Goal: Task Accomplishment & Management: Manage account settings

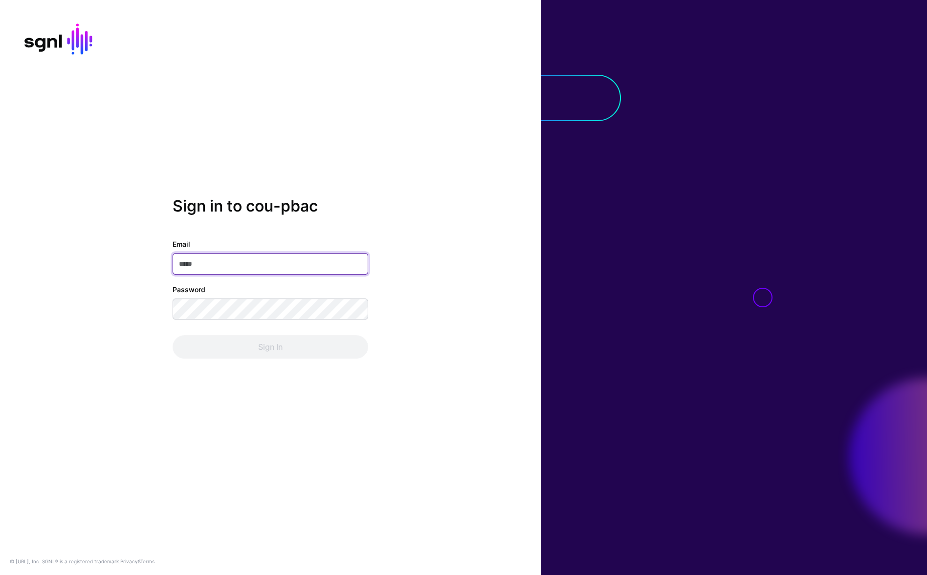
type input "**********"
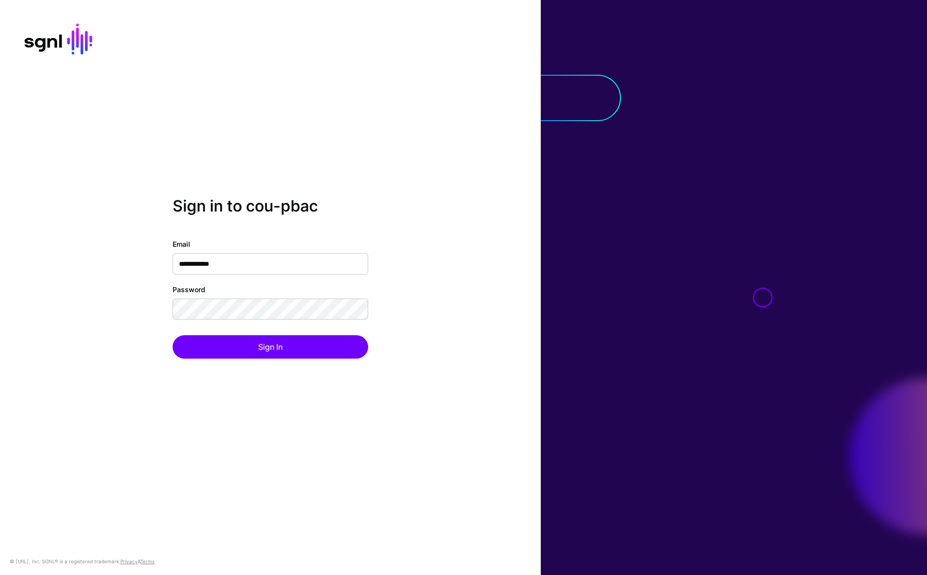
click at [252, 367] on div "**********" at bounding box center [270, 288] width 541 height 182
click at [262, 349] on button "Sign In" at bounding box center [271, 346] width 196 height 23
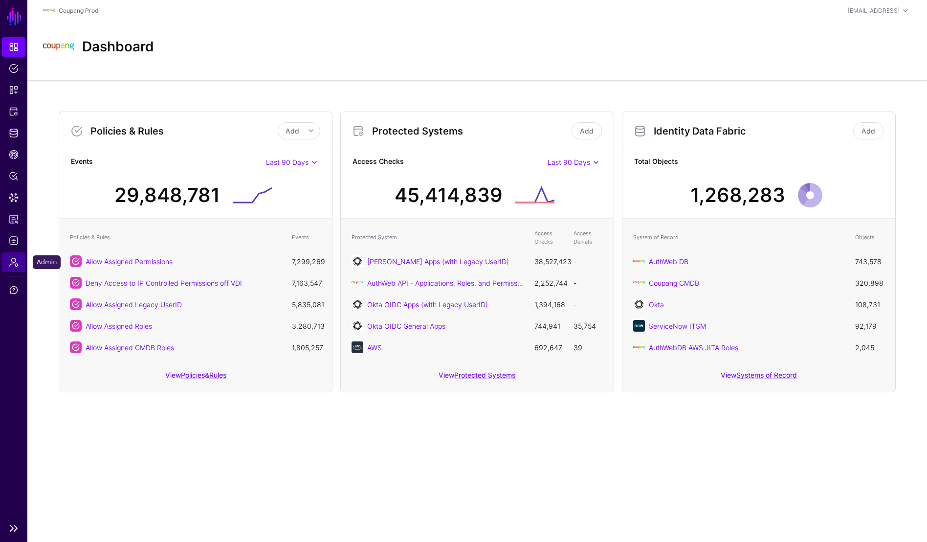
click at [16, 255] on link "Admin" at bounding box center [13, 262] width 23 height 20
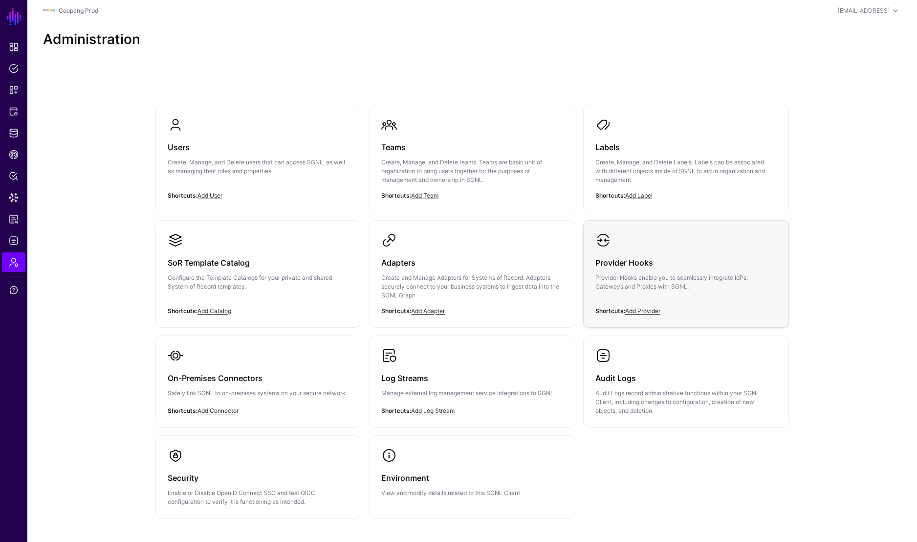
click at [655, 267] on h3 "Provider Hooks" at bounding box center [685, 263] width 181 height 14
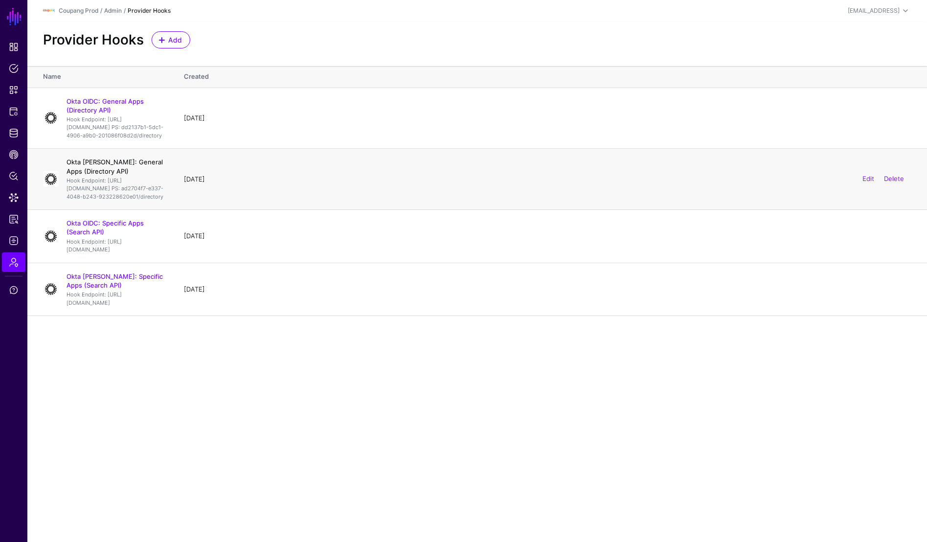
click at [158, 174] on link "Okta SAML: General Apps (Directory API)" at bounding box center [114, 166] width 96 height 17
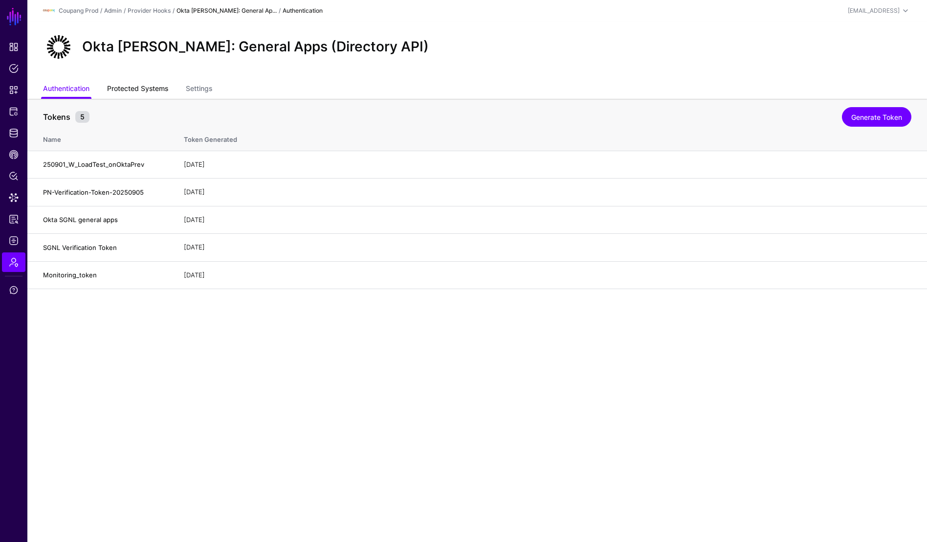
click at [166, 89] on link "Protected Systems" at bounding box center [137, 89] width 61 height 19
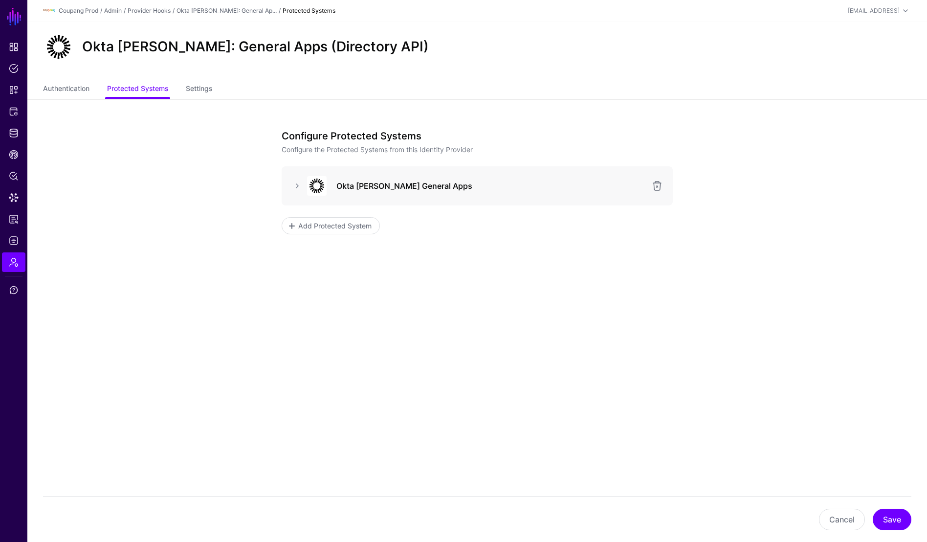
click at [289, 178] on div "Okta [PERSON_NAME] General Apps" at bounding box center [476, 186] width 375 height 20
click at [293, 182] on link at bounding box center [297, 186] width 12 height 12
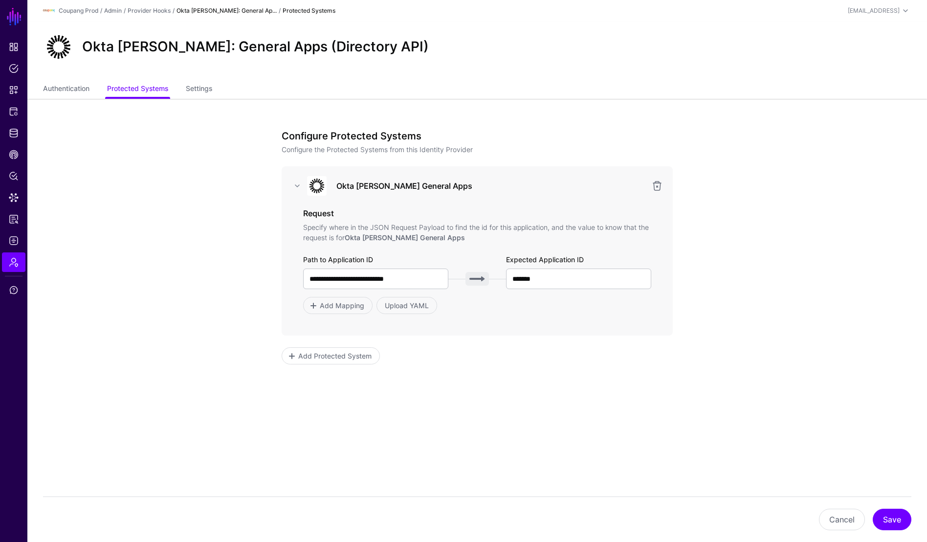
click at [223, 9] on link "Okta SAML: General Ap..." at bounding box center [226, 10] width 100 height 7
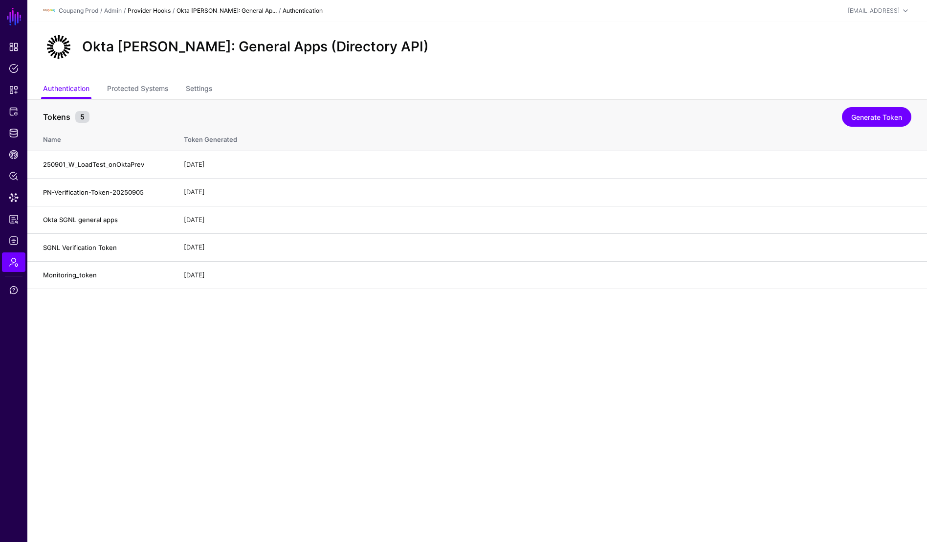
click at [143, 7] on link "Provider Hooks" at bounding box center [149, 10] width 43 height 7
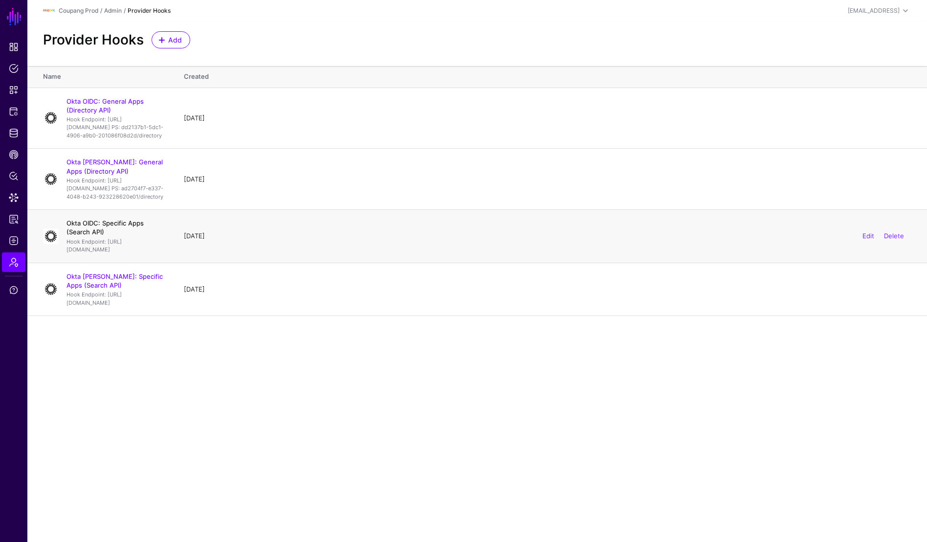
click at [143, 236] on link "Okta OIDC: Specific Apps (Search API)" at bounding box center [104, 227] width 77 height 17
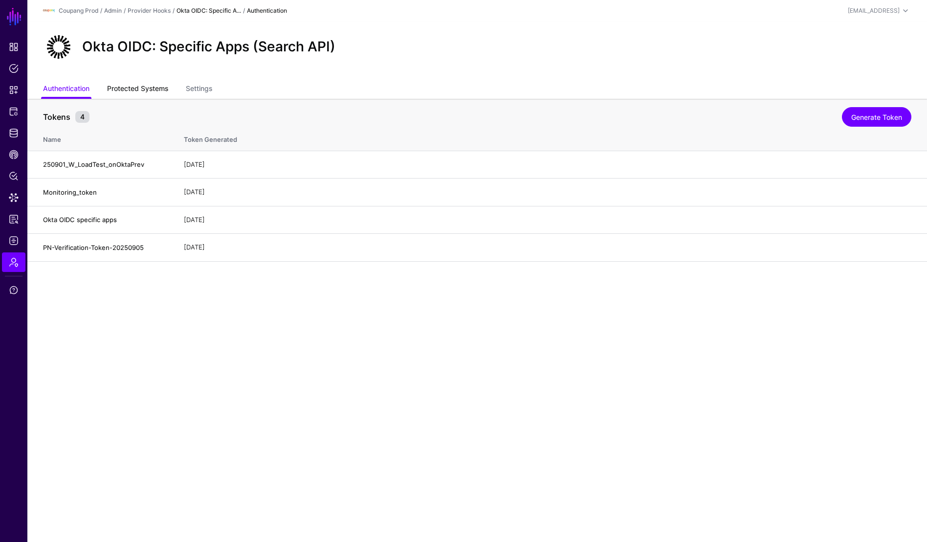
click at [162, 85] on link "Protected Systems" at bounding box center [137, 89] width 61 height 19
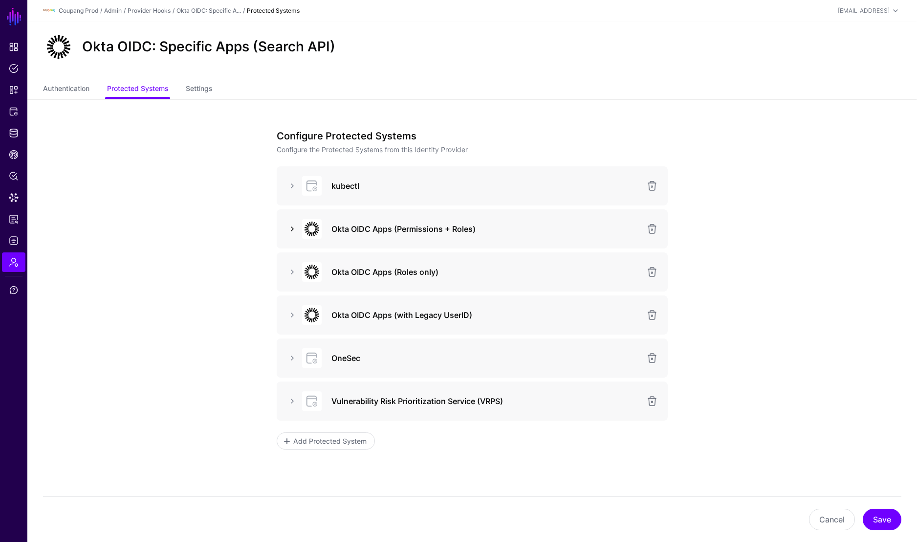
click at [293, 228] on link at bounding box center [292, 229] width 12 height 12
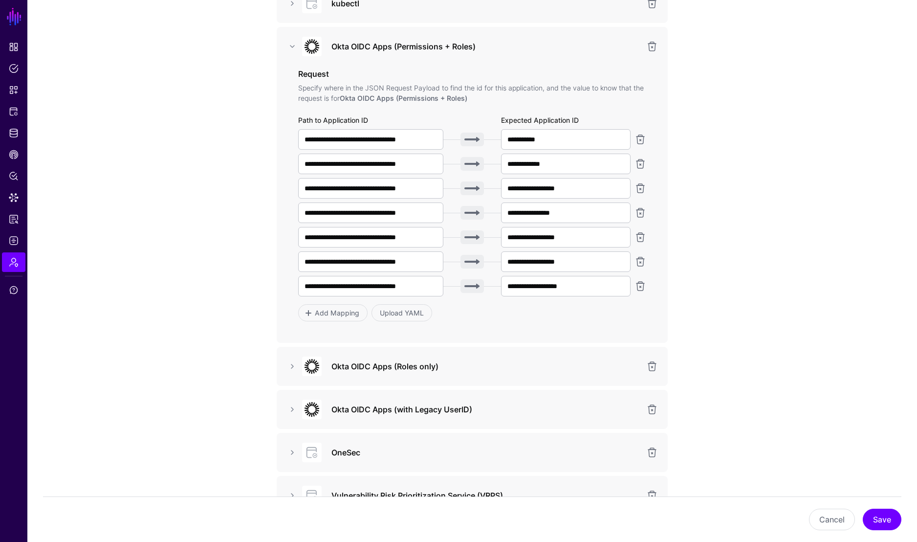
scroll to position [256, 0]
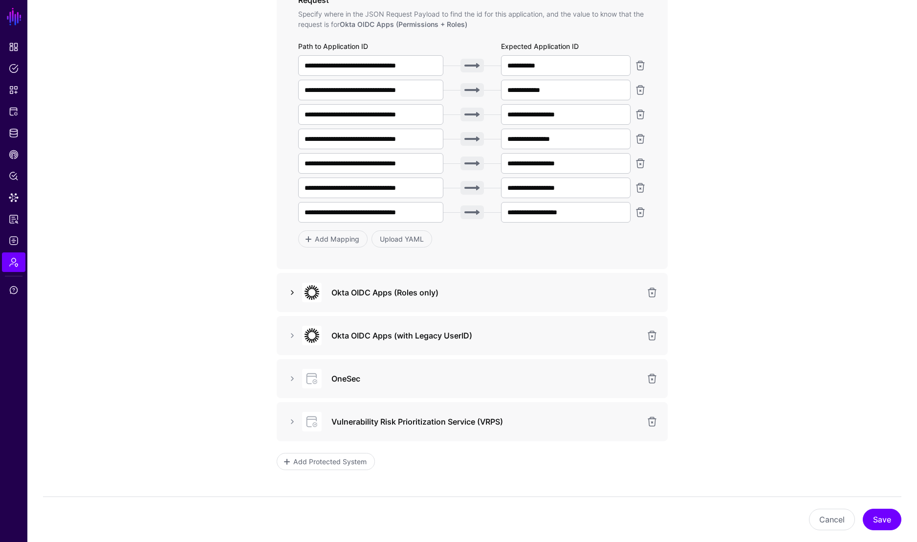
drag, startPoint x: 291, startPoint y: 290, endPoint x: 298, endPoint y: 290, distance: 7.3
click at [291, 290] on link at bounding box center [292, 292] width 12 height 12
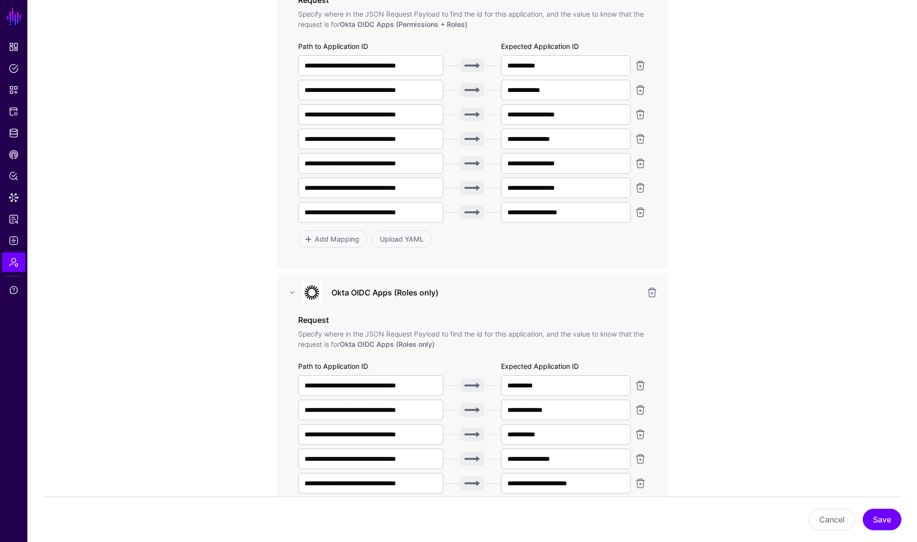
click at [285, 288] on div at bounding box center [292, 292] width 16 height 12
click at [290, 286] on link at bounding box center [292, 292] width 12 height 12
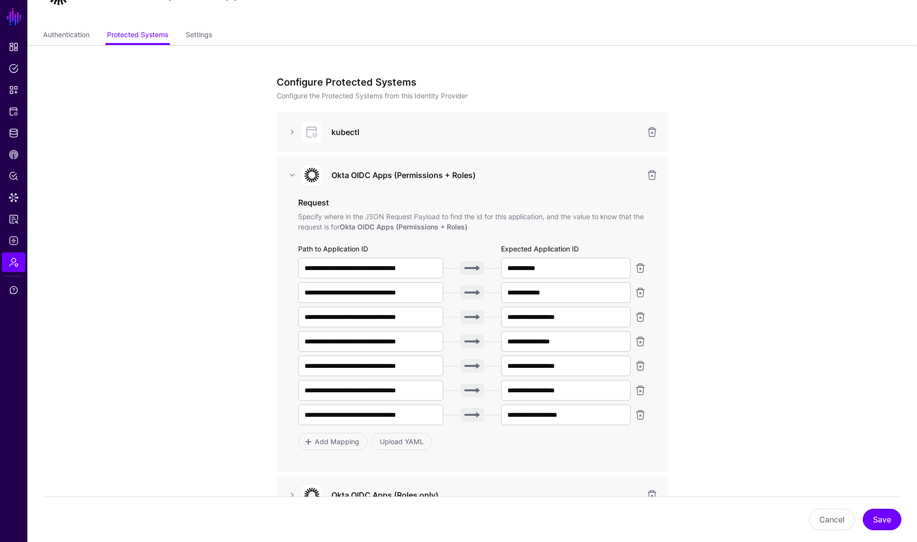
scroll to position [53, 0]
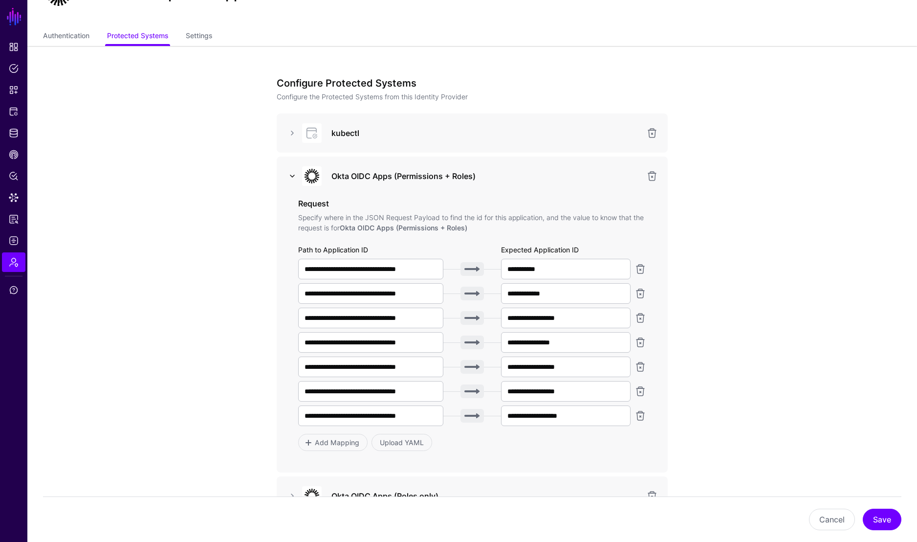
click at [289, 176] on link at bounding box center [292, 176] width 12 height 12
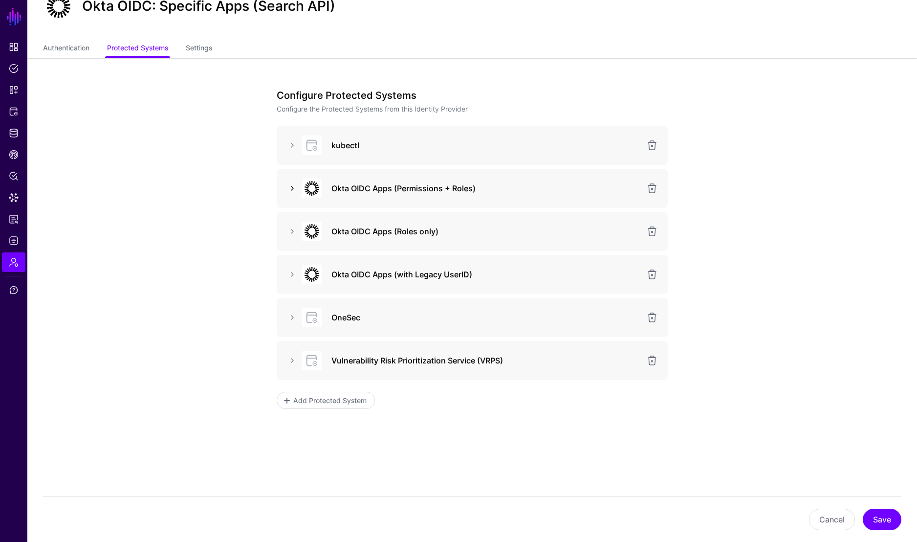
scroll to position [40, 0]
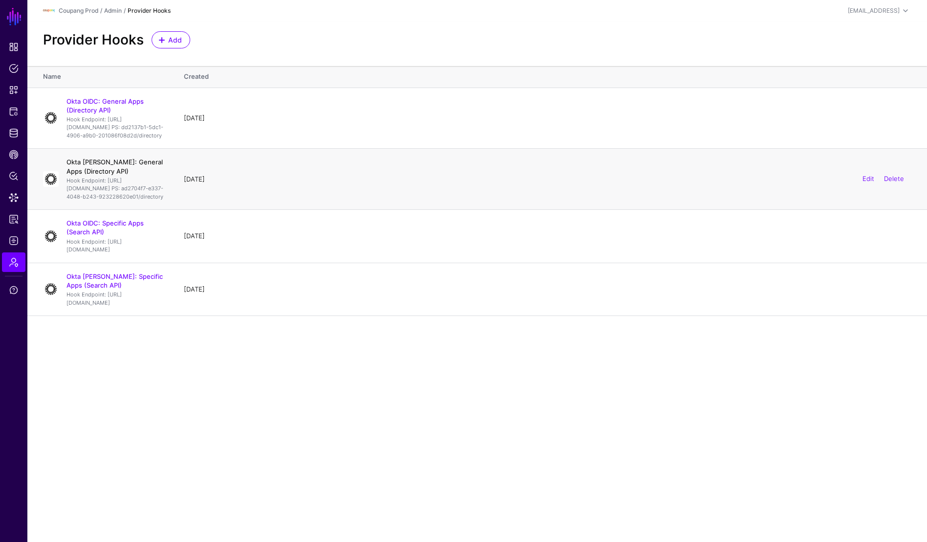
click at [128, 175] on link "Okta SAML: General Apps (Directory API)" at bounding box center [114, 166] width 96 height 17
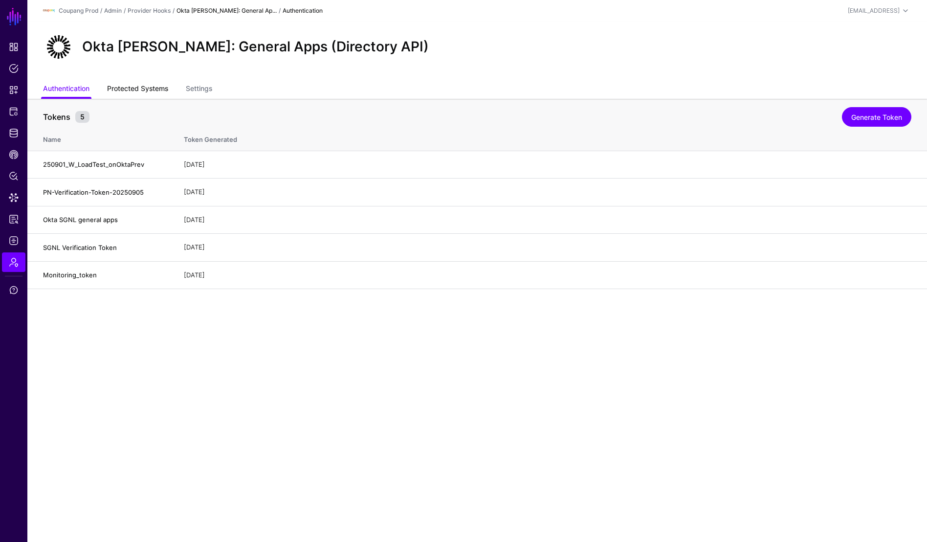
click at [159, 83] on link "Protected Systems" at bounding box center [137, 89] width 61 height 19
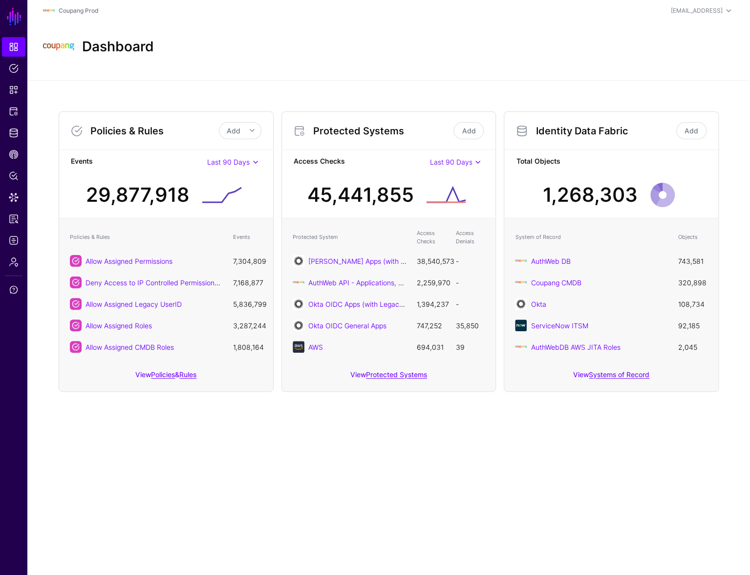
drag, startPoint x: 215, startPoint y: 453, endPoint x: 200, endPoint y: 445, distance: 16.0
click at [215, 453] on main "SGNL Dashboard Policies Snippets Protected Systems Identity Data Fabric CAEP Hu…" at bounding box center [375, 287] width 750 height 575
click at [166, 449] on main "SGNL Dashboard Policies Snippets Protected Systems Identity Data Fabric CAEP Hu…" at bounding box center [375, 287] width 750 height 575
click at [21, 238] on link "Logs" at bounding box center [13, 241] width 23 height 20
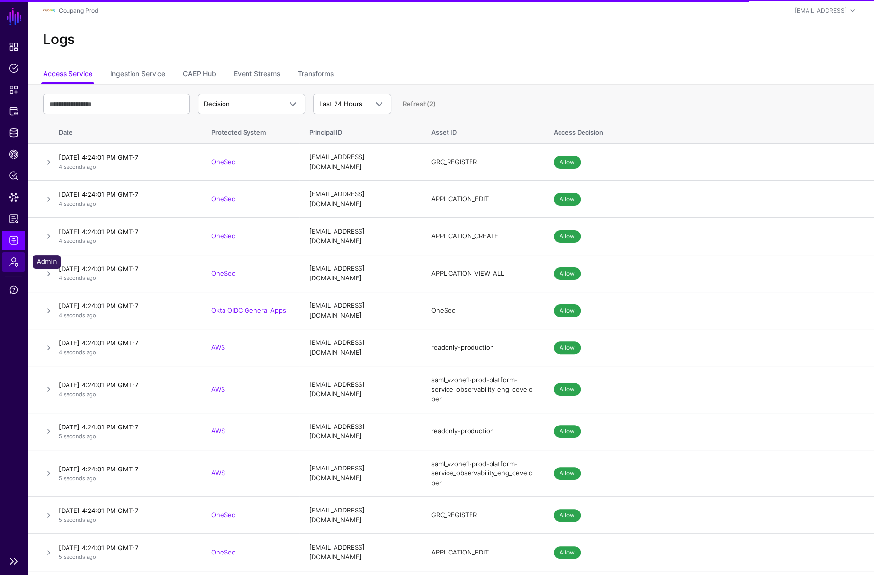
click at [16, 259] on span "Admin" at bounding box center [14, 262] width 10 height 10
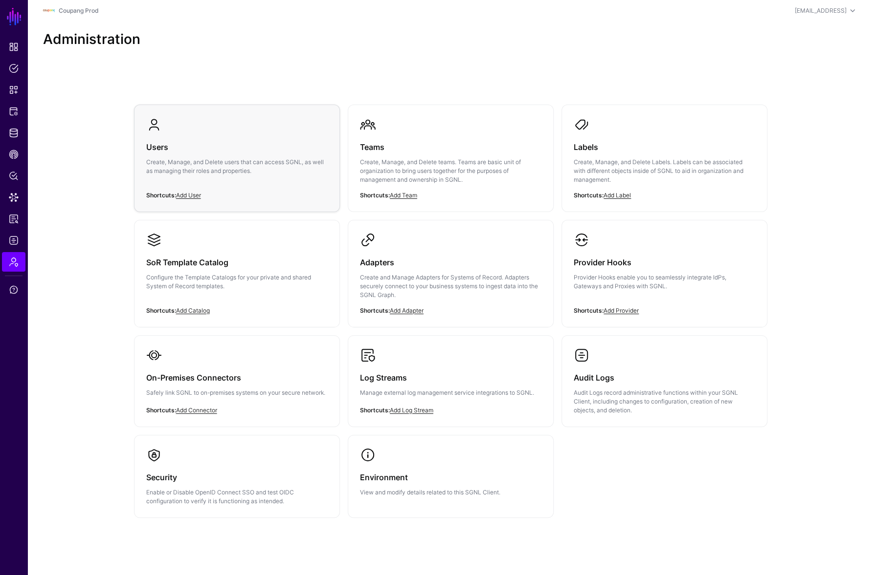
click at [237, 136] on div "Users Create, Manage, and Delete users that can access SGNL, as well as managin…" at bounding box center [236, 161] width 181 height 59
click at [394, 454] on link "Environment View and modify details related to this SGNL Client." at bounding box center [450, 472] width 205 height 73
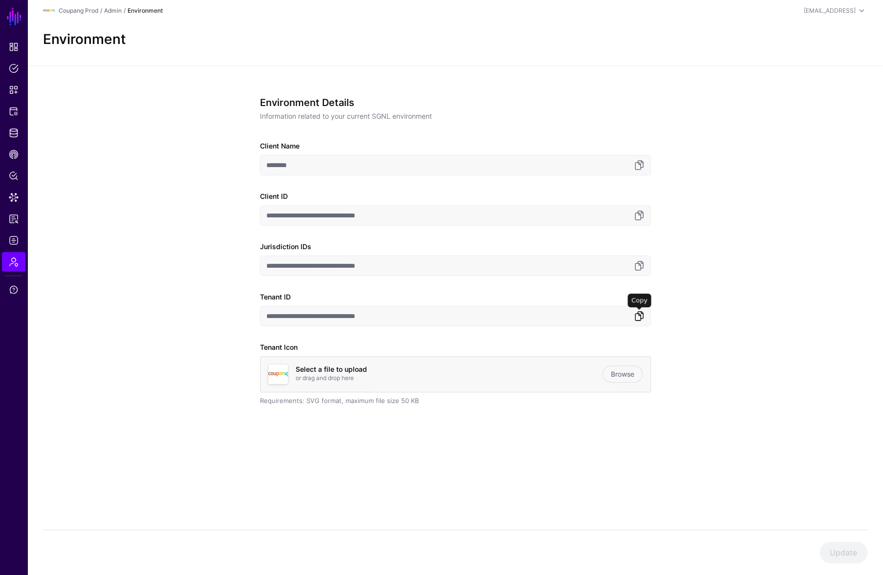
click at [641, 315] on link at bounding box center [640, 316] width 12 height 12
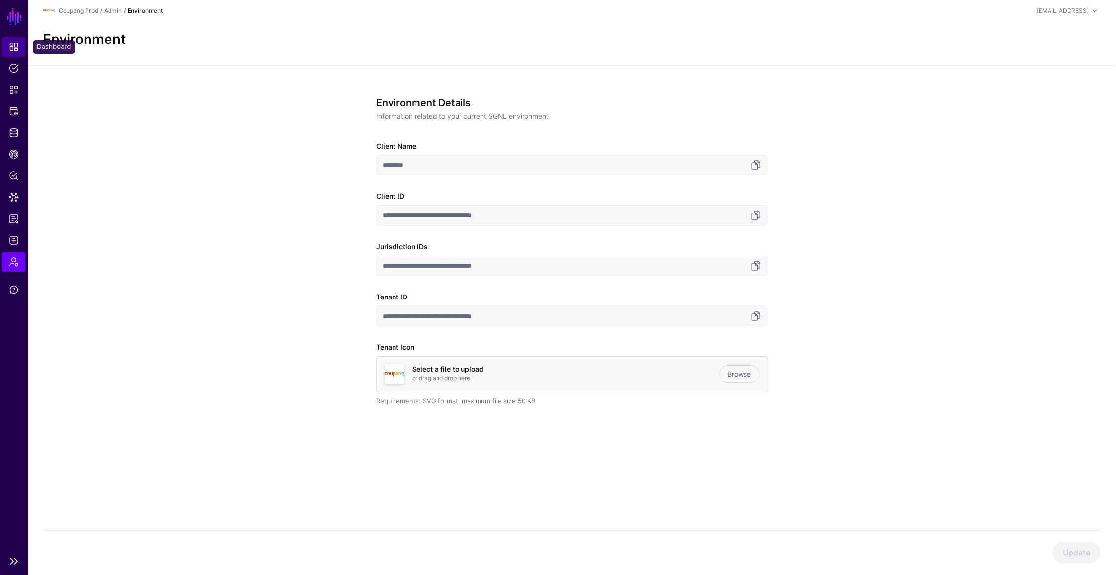
click at [11, 39] on link "Dashboard" at bounding box center [13, 47] width 23 height 20
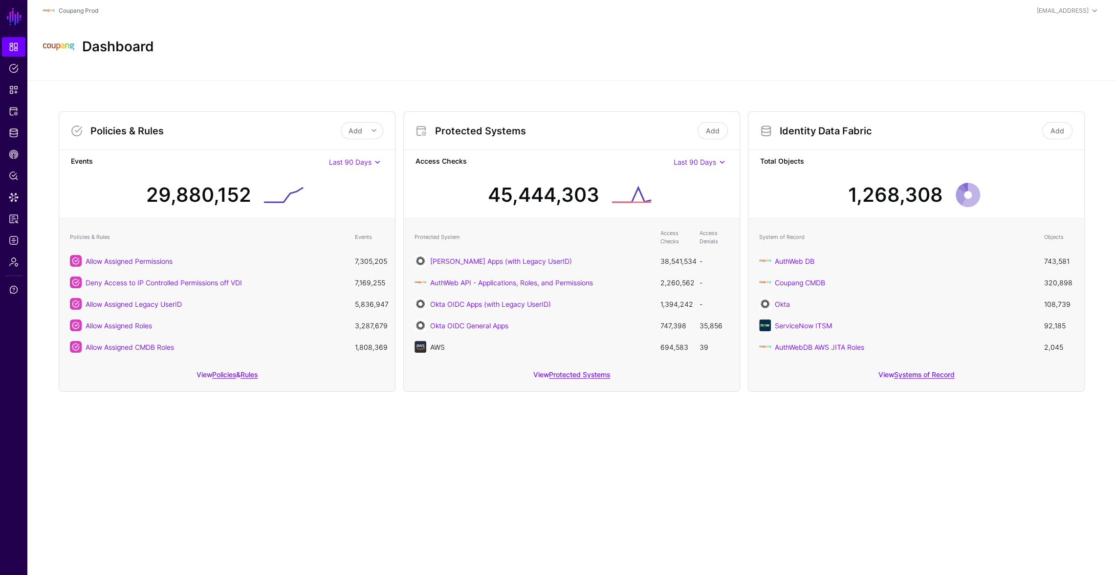
click at [438, 348] on link "AWS" at bounding box center [437, 347] width 15 height 8
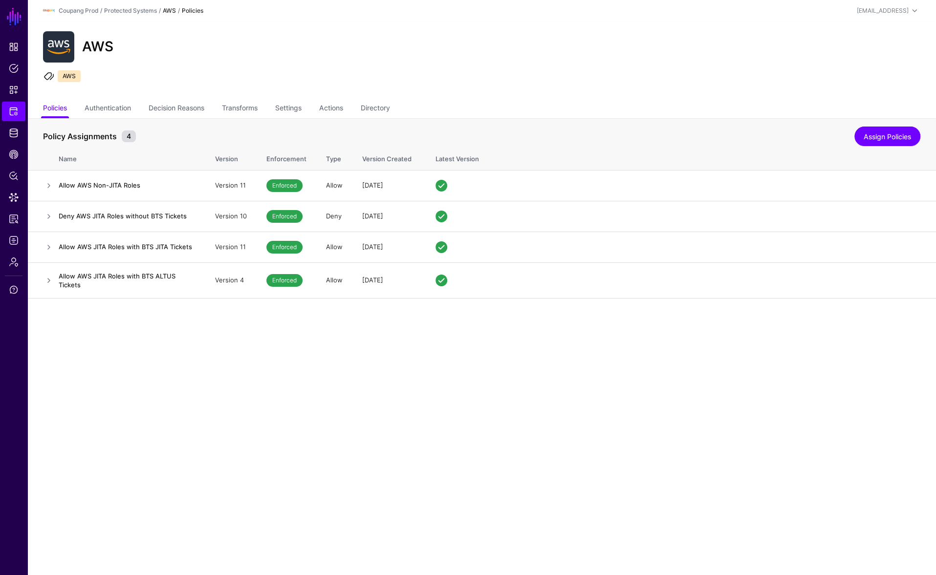
click at [602, 66] on div "AWS AWS" at bounding box center [481, 61] width 909 height 78
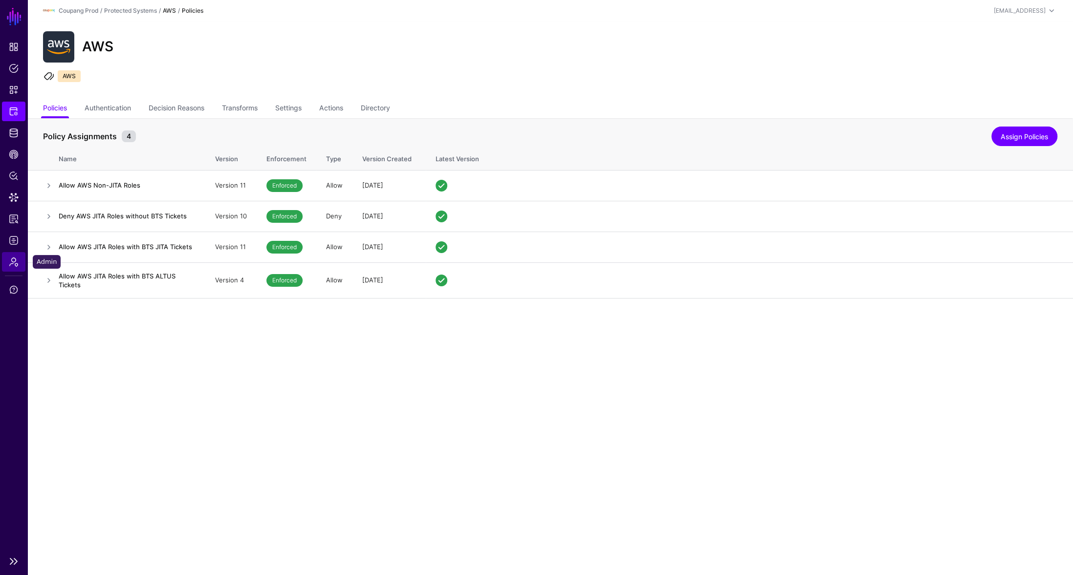
click at [16, 264] on span "Admin" at bounding box center [14, 262] width 10 height 10
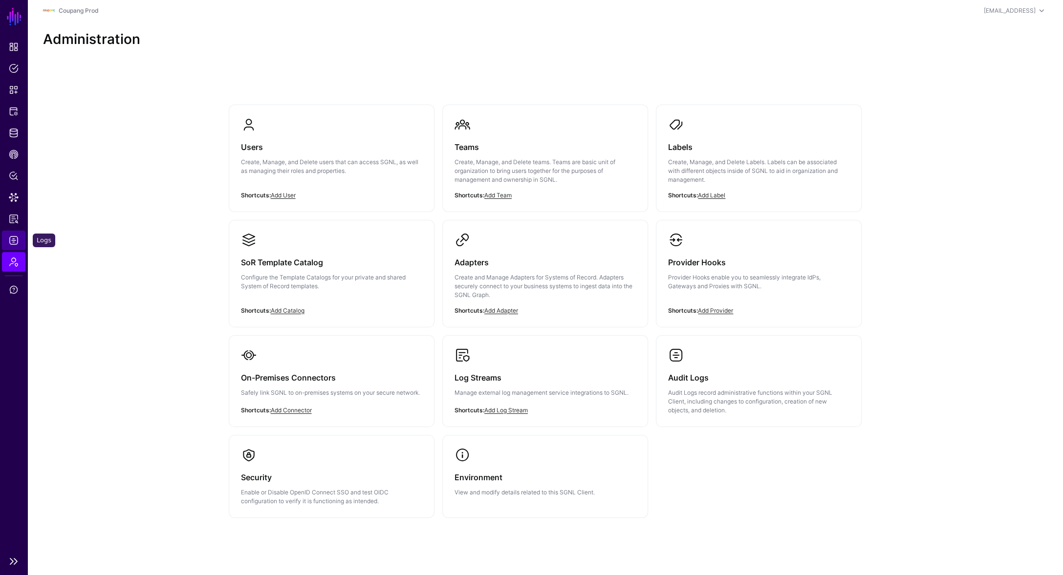
click at [12, 239] on span "Logs" at bounding box center [14, 241] width 10 height 10
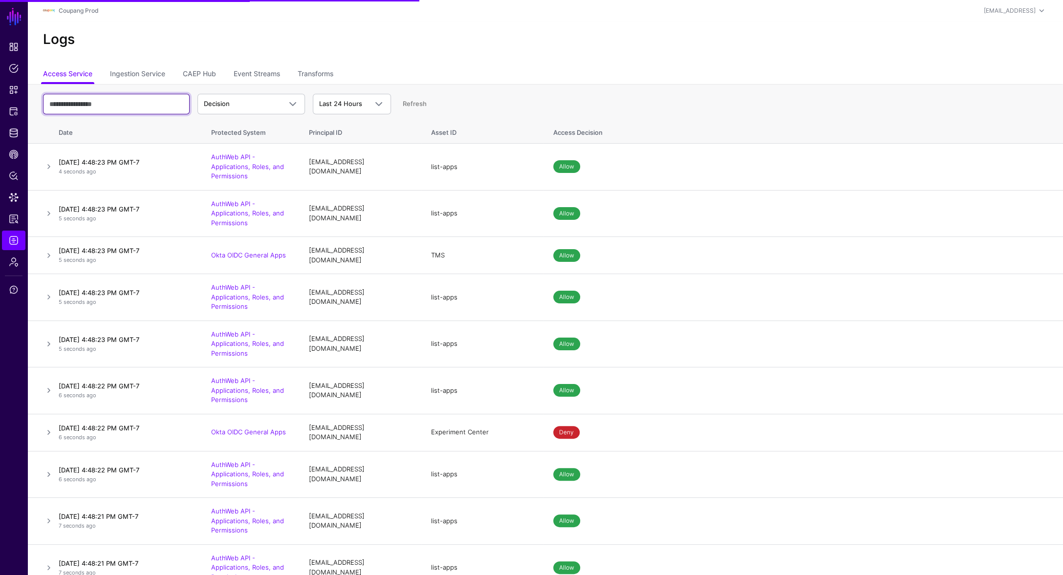
click at [89, 109] on input "text" at bounding box center [116, 104] width 147 height 21
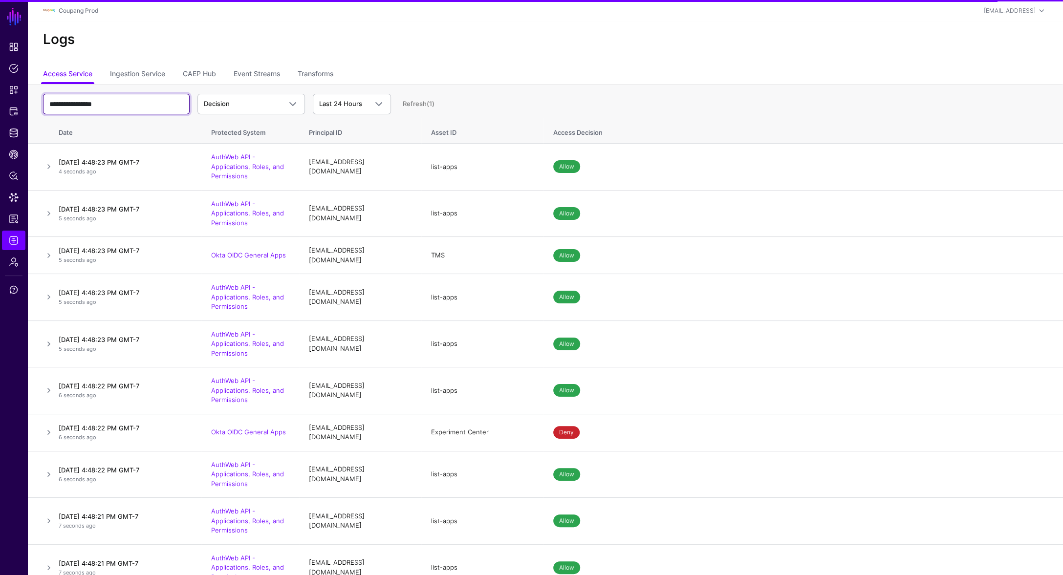
click at [167, 104] on input "**********" at bounding box center [116, 104] width 147 height 21
click at [146, 105] on input "**********" at bounding box center [116, 104] width 147 height 21
type input "**********"
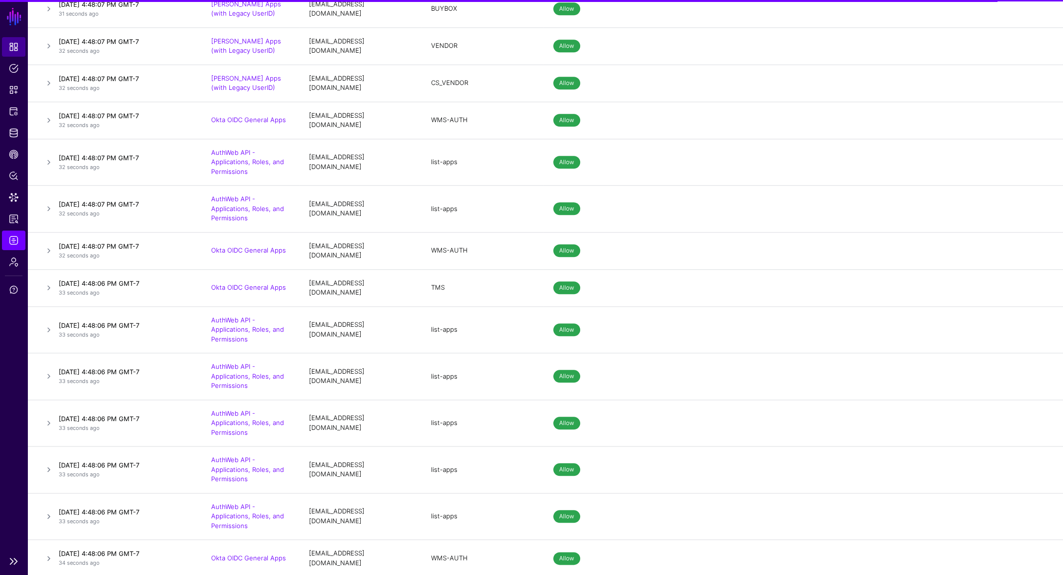
click at [13, 44] on span "Dashboard" at bounding box center [14, 47] width 10 height 10
